Goal: Task Accomplishment & Management: Complete application form

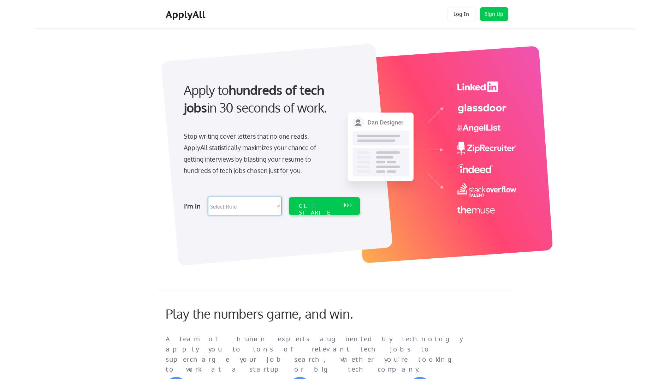
click at [253, 208] on select "Select Role Software Engineering Product Management Customer Success Sales UI/U…" at bounding box center [244, 206] width 73 height 18
select select ""customer_support""
click at [208, 197] on select "Select Role Software Engineering Product Management Customer Success Sales UI/U…" at bounding box center [244, 206] width 73 height 18
select select ""customer_support""
click at [317, 204] on div "GET STARTED" at bounding box center [318, 213] width 38 height 20
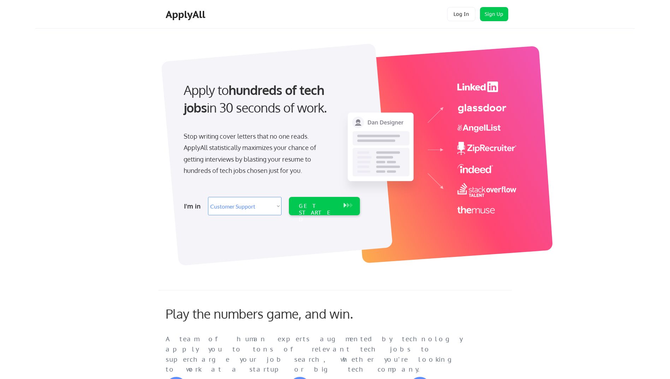
select select ""customer_support""
click at [323, 208] on div "GET STARTED" at bounding box center [318, 213] width 38 height 20
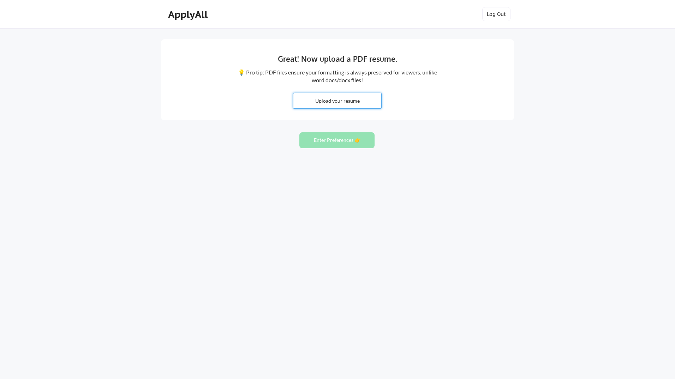
click at [343, 101] on input "file" at bounding box center [337, 100] width 88 height 15
type input "C:\fakepath\CCK Resume 08252025.pdf"
click at [327, 142] on button "Enter Preferences 👉" at bounding box center [336, 140] width 75 height 16
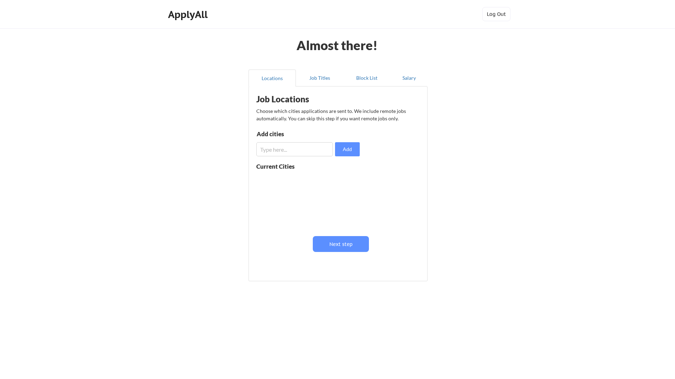
click at [282, 147] on input "input" at bounding box center [294, 149] width 77 height 14
type input "C"
click at [344, 243] on button "Next step" at bounding box center [341, 244] width 56 height 16
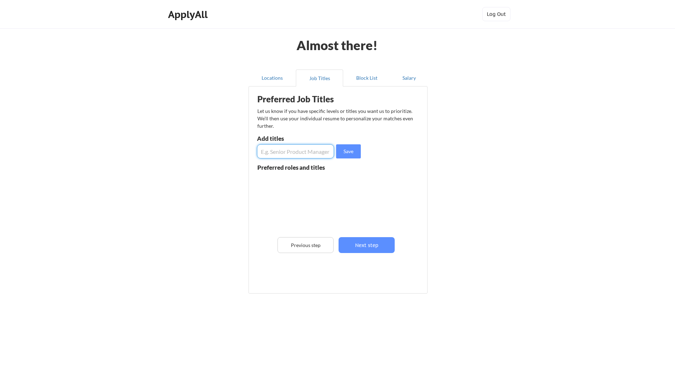
click at [281, 153] on input "input" at bounding box center [295, 151] width 77 height 14
type input "D"
type input "Procurement Director, VP Procurement, Corporate Travel Director"
click at [345, 163] on div "Preferred Job Titles Let us know if you have specific levels or titles you want…" at bounding box center [339, 188] width 174 height 197
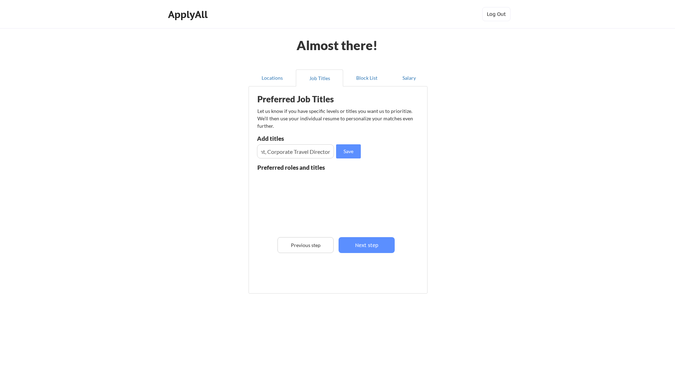
scroll to position [0, 0]
click at [347, 153] on button "Save" at bounding box center [348, 151] width 25 height 14
click at [366, 243] on button "Next step" at bounding box center [367, 245] width 56 height 16
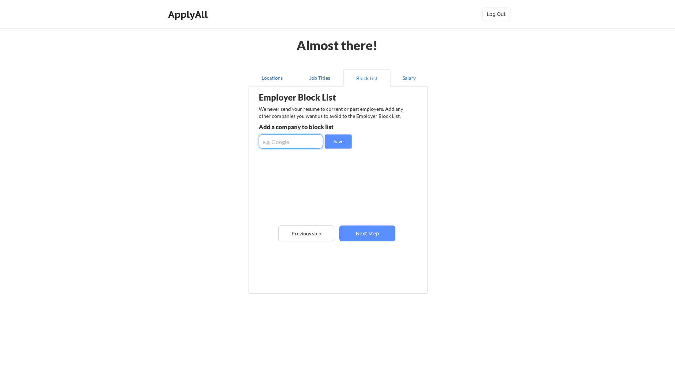
click at [300, 146] on input "input" at bounding box center [291, 142] width 64 height 14
type input "RTX, Procter & Gamble"
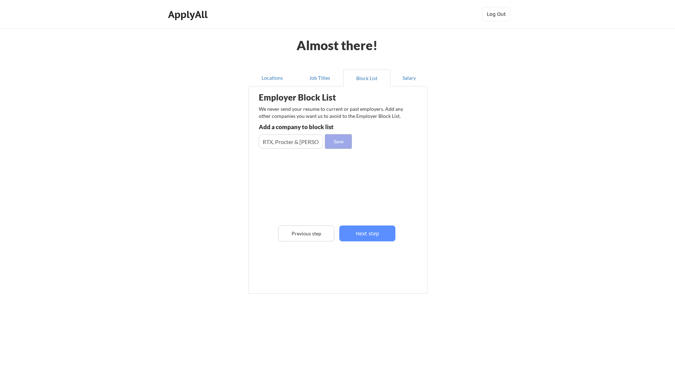
click at [339, 141] on button "Save" at bounding box center [338, 142] width 26 height 14
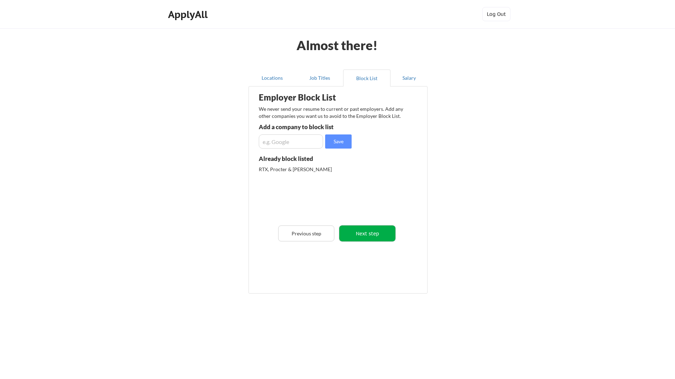
click at [373, 236] on button "Next step" at bounding box center [367, 234] width 56 height 16
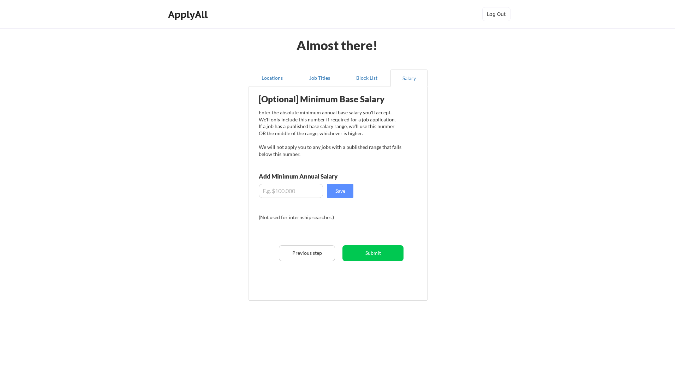
click at [298, 193] on input "input" at bounding box center [291, 191] width 64 height 14
type input "$220.00"
click at [375, 254] on button "Submit" at bounding box center [372, 253] width 61 height 16
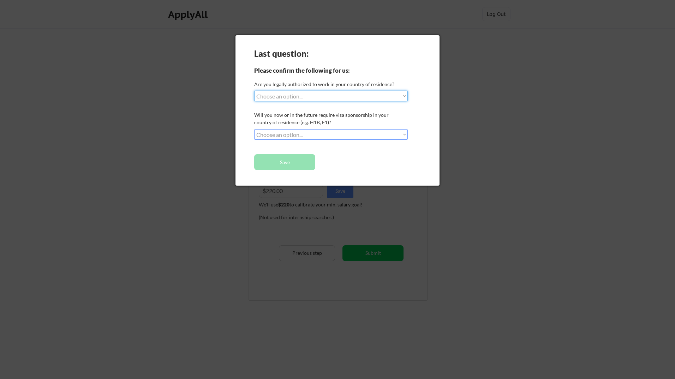
click at [303, 96] on select "Choose an option... Yes, I am a US Citizen Yes, I am a Canadian Citizen Yes, I …" at bounding box center [331, 96] width 154 height 11
select select ""yes__i_am_a_us_citizen""
click at [254, 91] on select "Choose an option... Yes, I am a US Citizen Yes, I am a Canadian Citizen Yes, I …" at bounding box center [331, 96] width 154 height 11
click at [302, 129] on div "Last question: Please confirm the following for us: Are you legally authorized …" at bounding box center [337, 110] width 204 height 150
click at [302, 132] on select "Choose an option... No, I will not need sponsorship Yes, I will need sponsorship" at bounding box center [331, 134] width 154 height 11
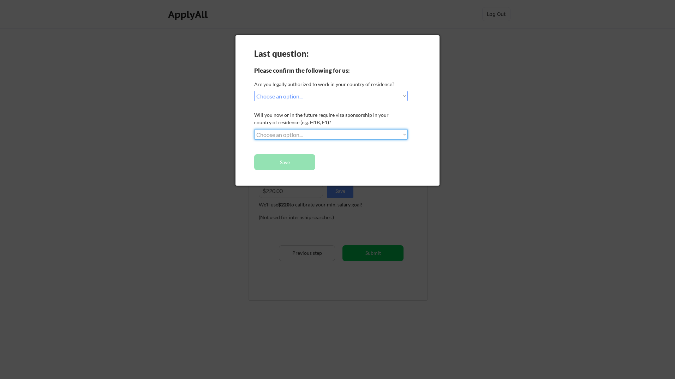
select select ""no__i_will_not_need_sponsorship""
click at [254, 129] on select "Choose an option... No, I will not need sponsorship Yes, I will need sponsorship" at bounding box center [331, 134] width 154 height 11
click at [293, 167] on button "Save" at bounding box center [284, 162] width 61 height 16
click at [289, 164] on button "Save" at bounding box center [284, 162] width 61 height 16
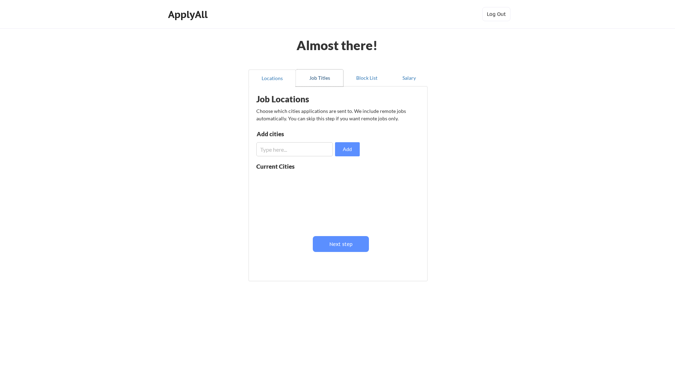
click at [320, 84] on button "Job Titles" at bounding box center [319, 78] width 47 height 17
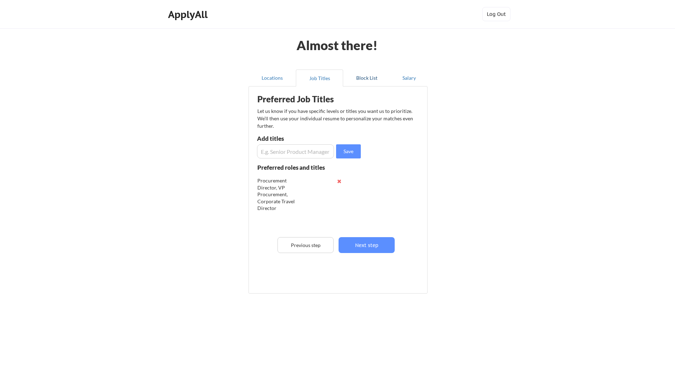
click at [390, 70] on button "Block List" at bounding box center [366, 78] width 47 height 17
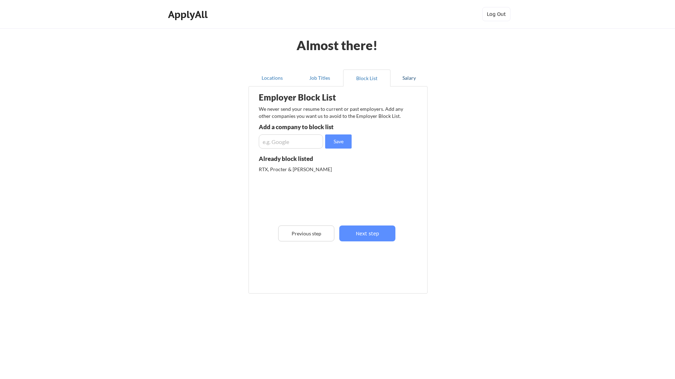
click at [417, 77] on button "Salary" at bounding box center [408, 78] width 37 height 17
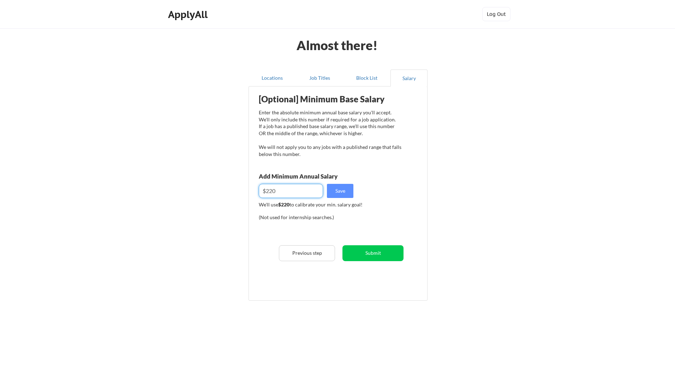
click at [301, 184] on input "input" at bounding box center [291, 191] width 64 height 14
type input "$220,000"
click at [342, 185] on button "Save" at bounding box center [340, 191] width 26 height 14
click at [369, 253] on button "Submit" at bounding box center [372, 253] width 61 height 16
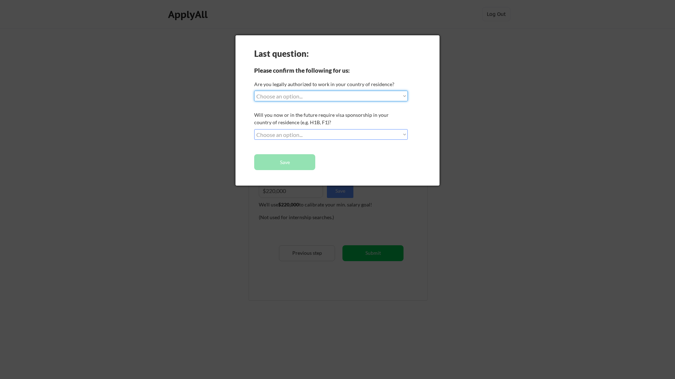
click at [296, 98] on select "Choose an option... Yes, I am a US Citizen Yes, I am a Canadian Citizen Yes, I …" at bounding box center [331, 96] width 154 height 11
select select ""yes__i_am_a_us_citizen""
click at [254, 91] on select "Choose an option... Yes, I am a US Citizen Yes, I am a Canadian Citizen Yes, I …" at bounding box center [331, 96] width 154 height 11
click at [291, 135] on select "Choose an option... No, I will not need sponsorship Yes, I will need sponsorship" at bounding box center [331, 134] width 154 height 11
select select ""no__i_will_not_need_sponsorship""
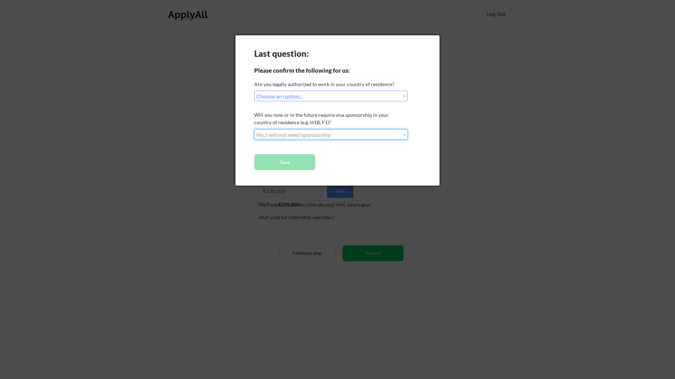
click at [254, 129] on select "Choose an option... No, I will not need sponsorship Yes, I will need sponsorship" at bounding box center [331, 134] width 154 height 11
click at [290, 166] on button "Save" at bounding box center [284, 162] width 61 height 16
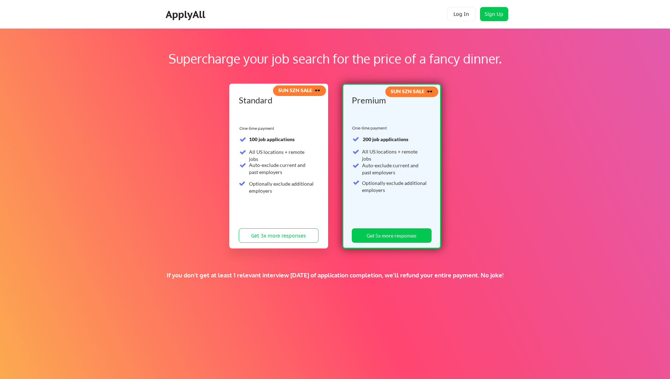
click at [305, 162] on div "Auto-exclude current and past employers" at bounding box center [281, 169] width 65 height 14
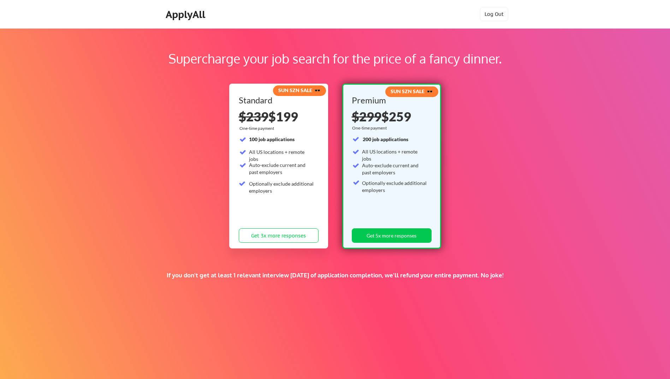
click at [376, 197] on div "200 job applications All US locations + remote jobs Auto-exclude current and pa…" at bounding box center [390, 175] width 76 height 79
